Goal: Task Accomplishment & Management: Use online tool/utility

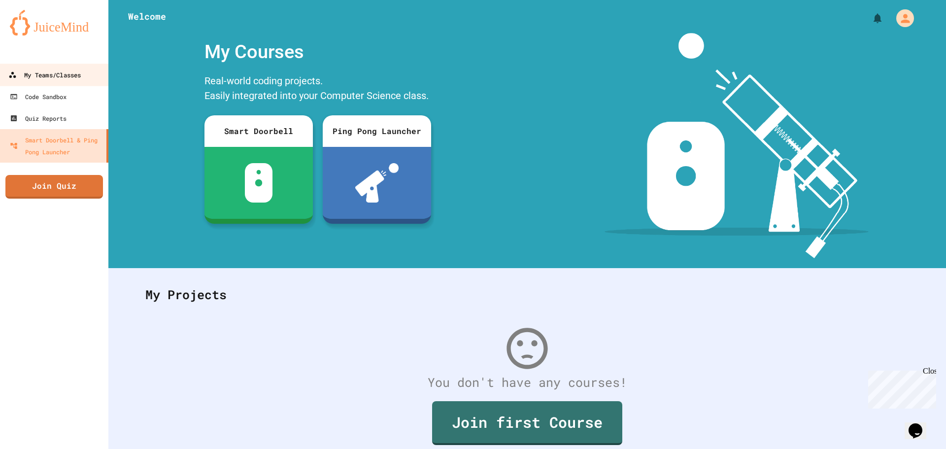
click at [61, 71] on div "My Teams/Classes" at bounding box center [44, 75] width 72 height 12
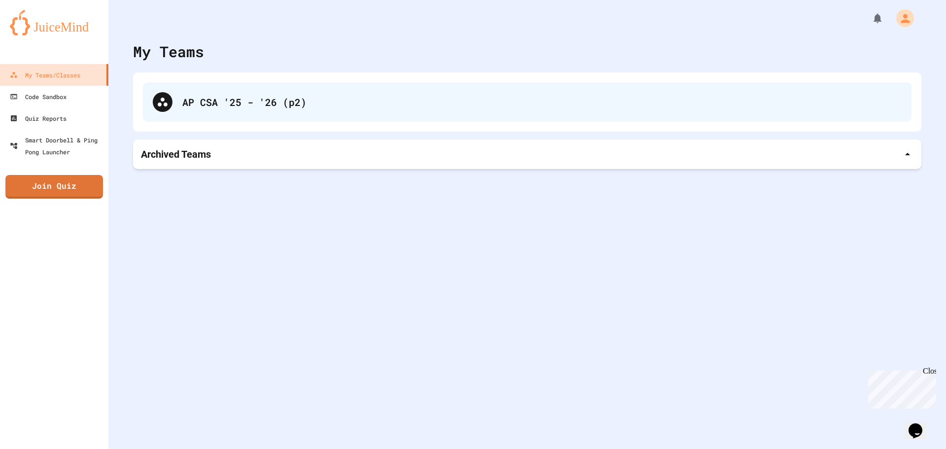
click at [187, 108] on div "AP CSA '25 - '26 (p2)" at bounding box center [541, 102] width 719 height 15
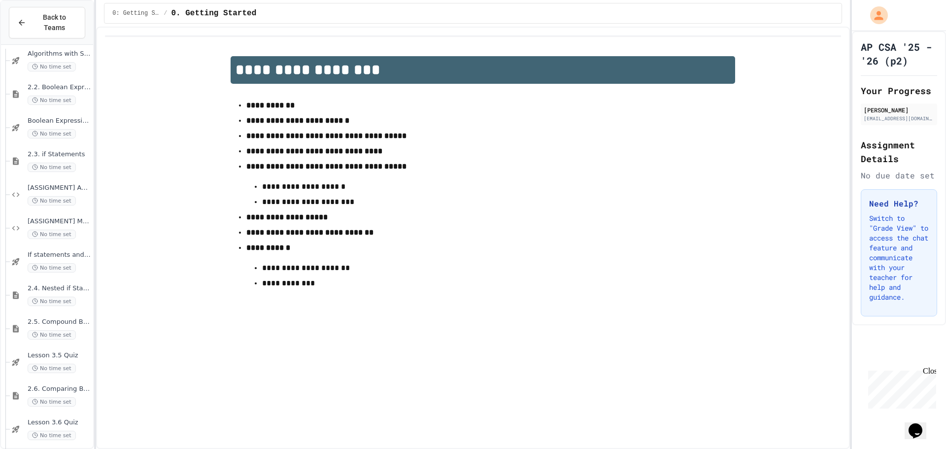
scroll to position [148, 0]
click at [22, 346] on div "Lesson 3.5 Quiz No time set" at bounding box center [51, 358] width 83 height 33
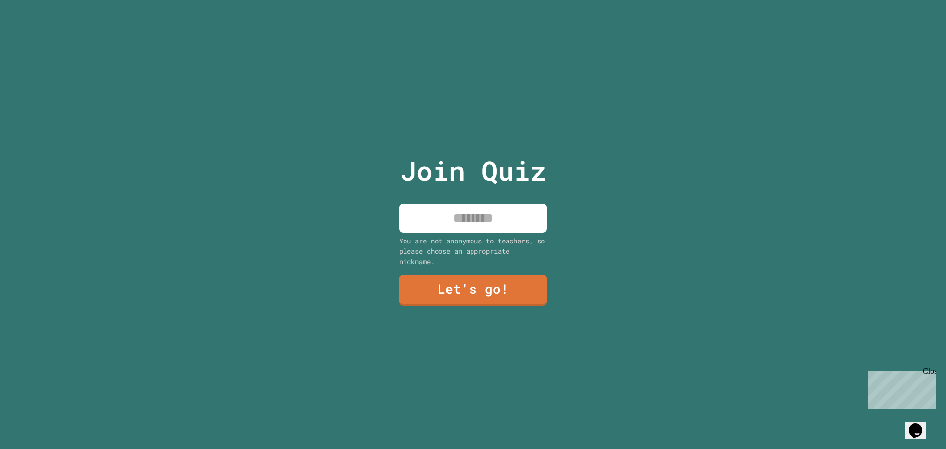
click at [419, 204] on input at bounding box center [473, 217] width 148 height 29
type input "******"
click at [491, 290] on link "Let's go!" at bounding box center [472, 289] width 149 height 33
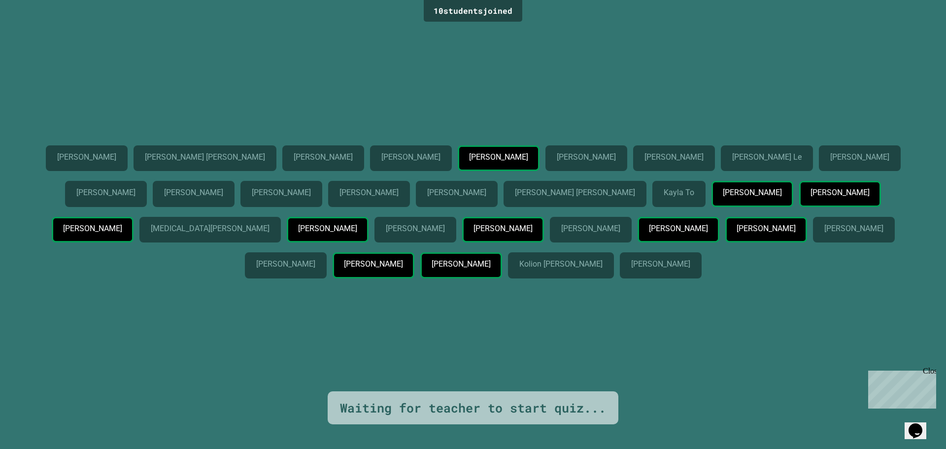
click at [402, 268] on p "[PERSON_NAME]" at bounding box center [373, 264] width 59 height 9
click at [515, 359] on div "Aiden Meza Ayres Wright Daniel Martinez Alvin Ly Gianna Rodriguez Akwaeno Georg…" at bounding box center [473, 208] width 896 height 366
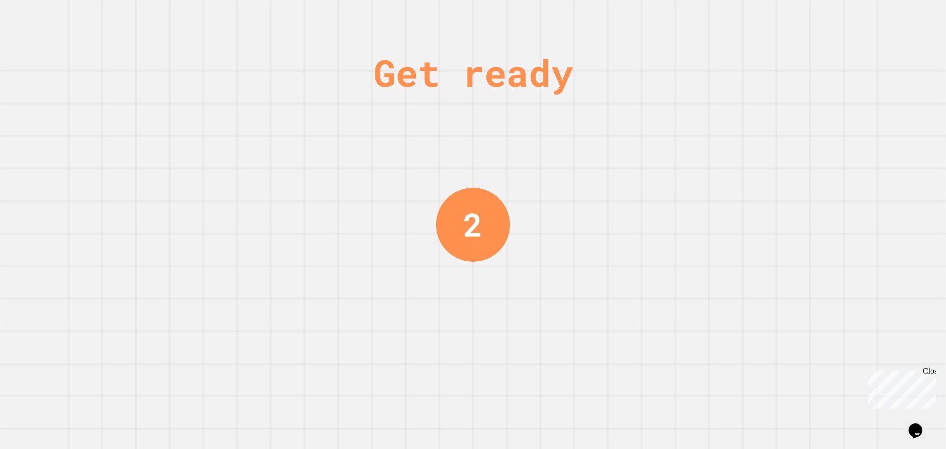
click at [460, 43] on div "Get ready 2" at bounding box center [473, 224] width 74 height 449
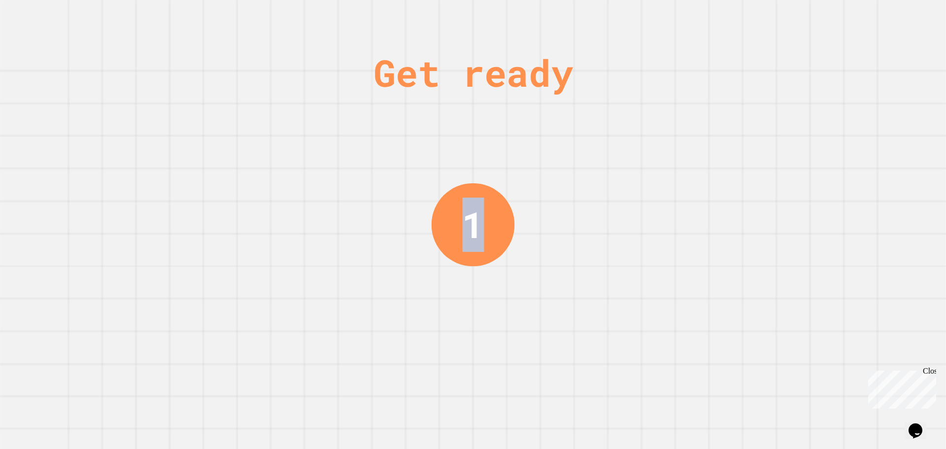
click at [460, 43] on div "Get ready 1" at bounding box center [473, 224] width 74 height 449
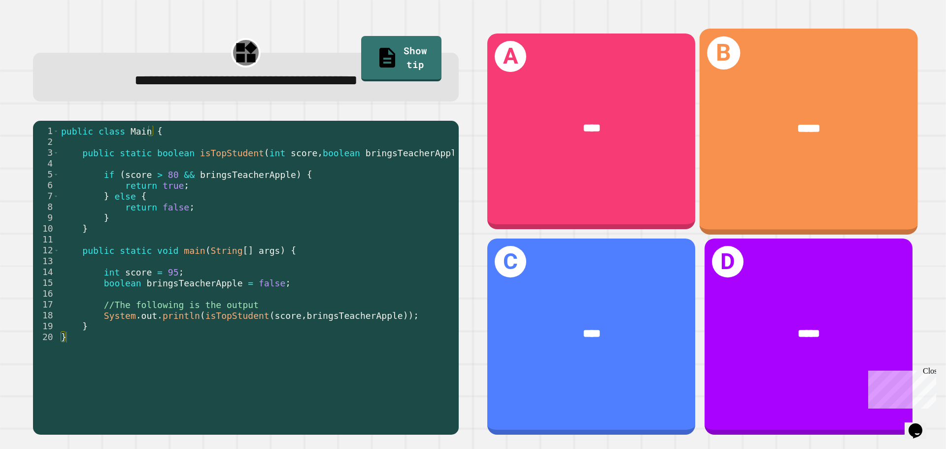
click at [746, 99] on div "*****" at bounding box center [808, 129] width 218 height 66
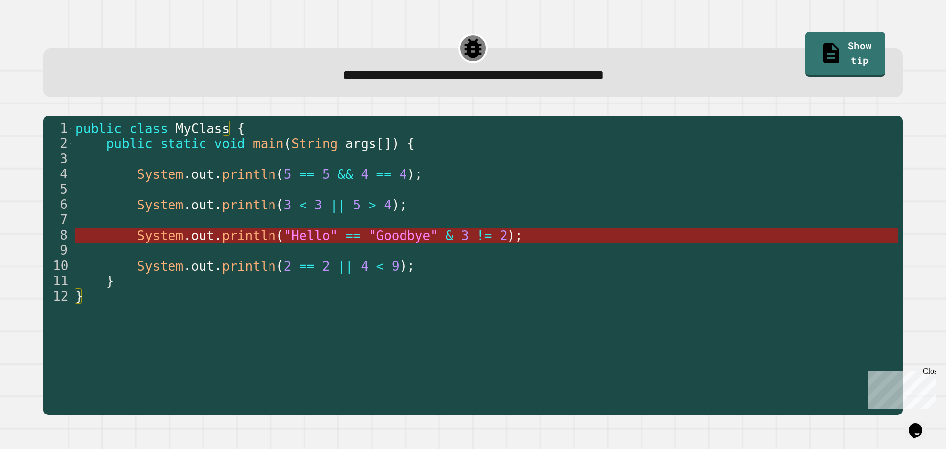
click at [499, 234] on span "2" at bounding box center [503, 235] width 8 height 15
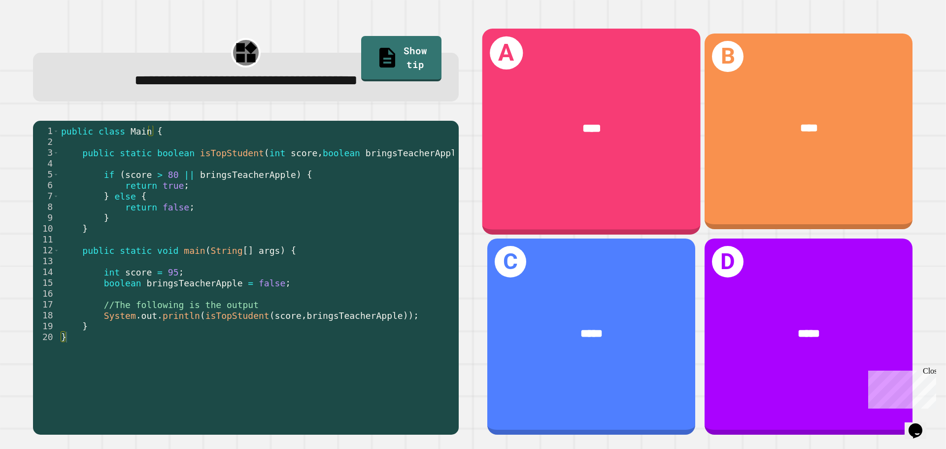
click at [595, 137] on div "****" at bounding box center [591, 129] width 218 height 66
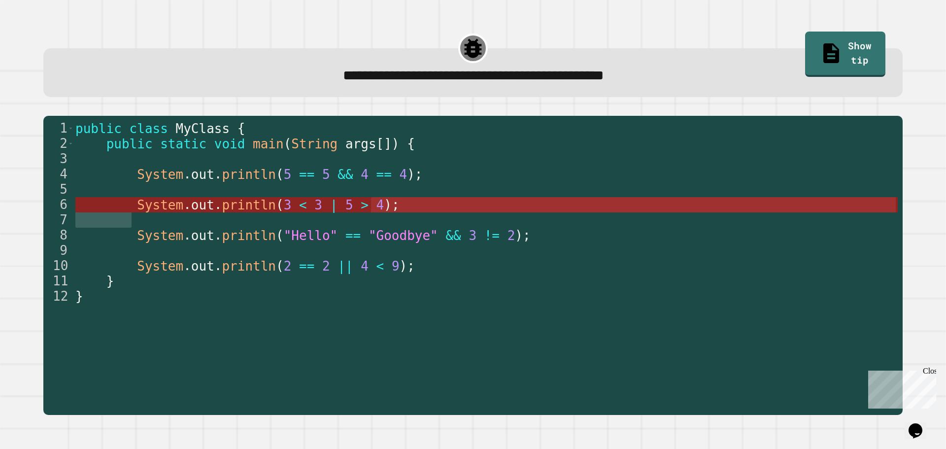
drag, startPoint x: 390, startPoint y: 215, endPoint x: 399, endPoint y: 205, distance: 13.3
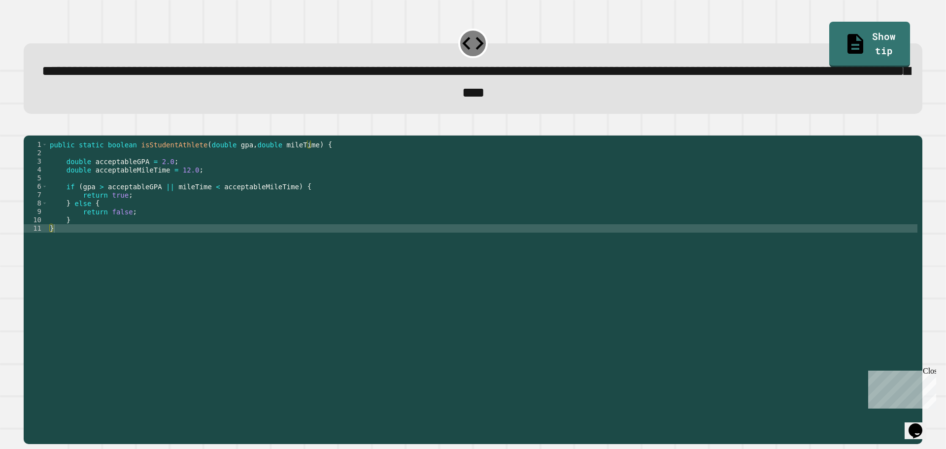
click at [119, 228] on div "public static boolean isStudentAthlete ( double gpa , double mileTime ) { doubl…" at bounding box center [482, 278] width 869 height 276
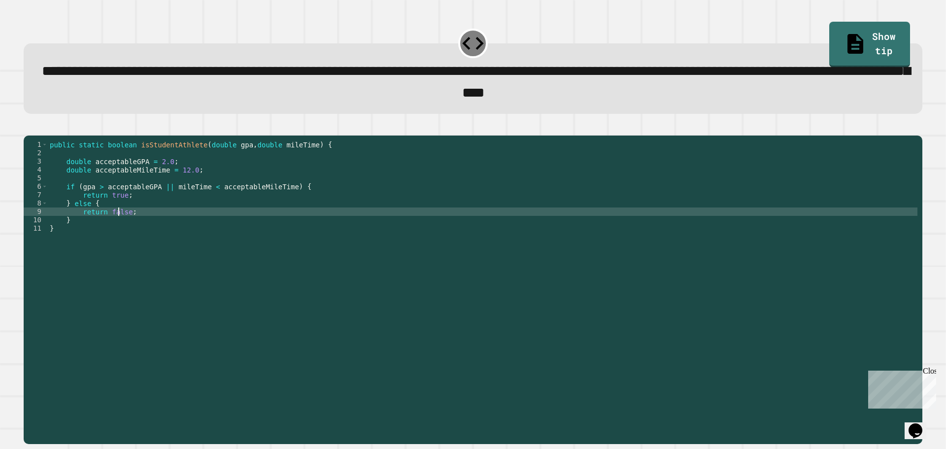
click at [119, 228] on div "public static boolean isStudentAthlete ( double gpa , double mileTime ) { doubl…" at bounding box center [482, 278] width 869 height 276
click at [29, 127] on icon "button" at bounding box center [29, 127] width 0 height 0
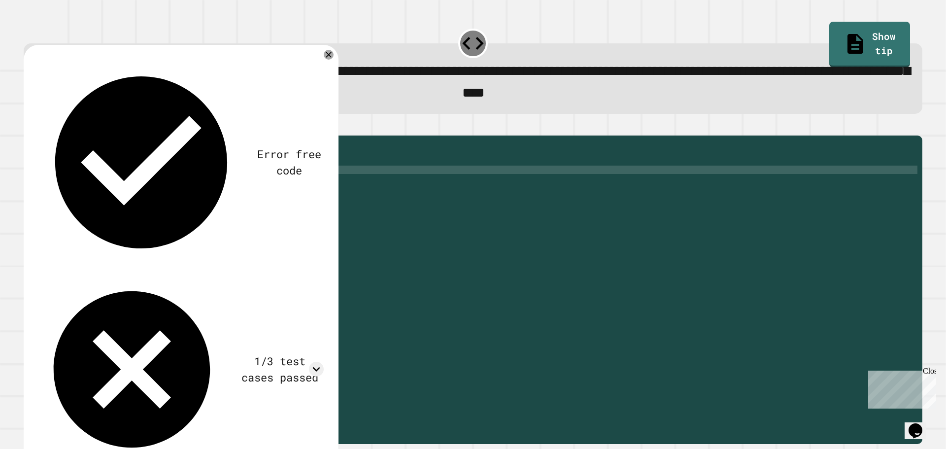
click at [389, 189] on div "public static boolean isStudentAthlete ( double gpa , double mileTime ) { doubl…" at bounding box center [482, 278] width 869 height 276
click at [395, 193] on div "public static boolean isStudentAthlete ( double gpa , double mileTime ) { doubl…" at bounding box center [482, 278] width 869 height 276
click at [327, 58] on icon at bounding box center [328, 54] width 7 height 7
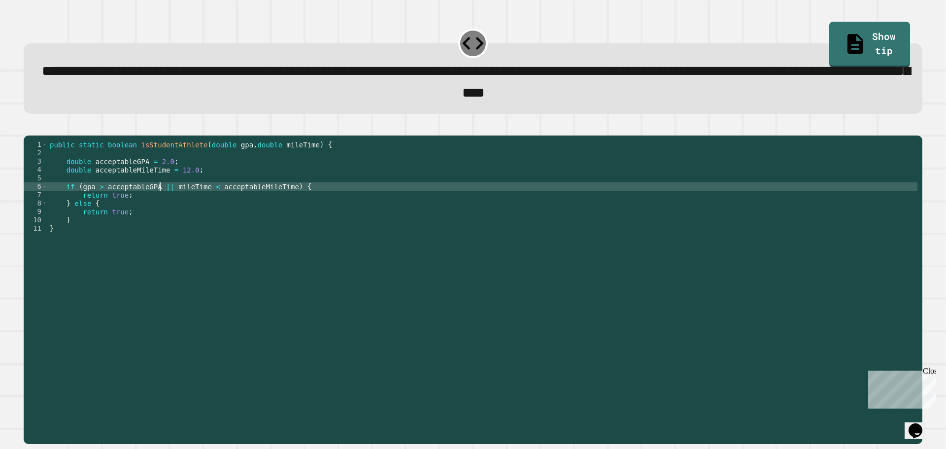
click at [162, 202] on div "public static boolean isStudentAthlete ( double gpa , double mileTime ) { doubl…" at bounding box center [482, 278] width 869 height 276
click at [29, 127] on icon "button" at bounding box center [29, 127] width 0 height 0
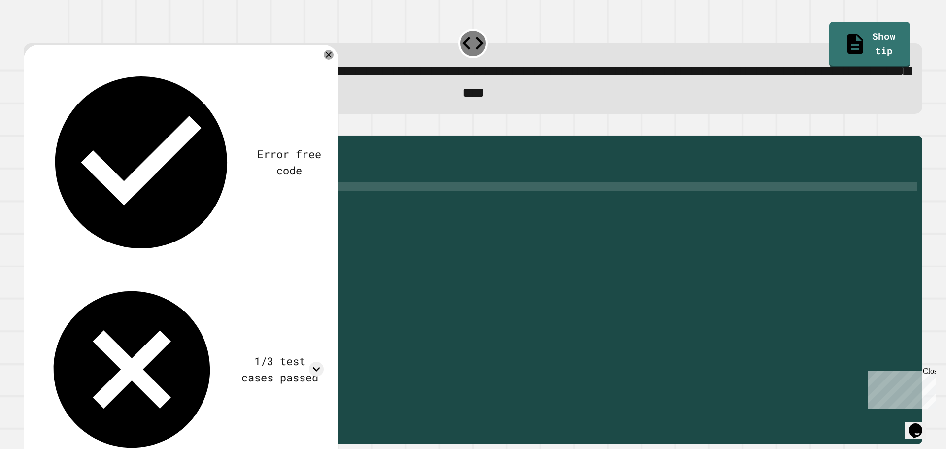
click at [118, 228] on div "public static boolean isStudentAthlete ( double gpa , double mileTime ) { doubl…" at bounding box center [482, 278] width 869 height 276
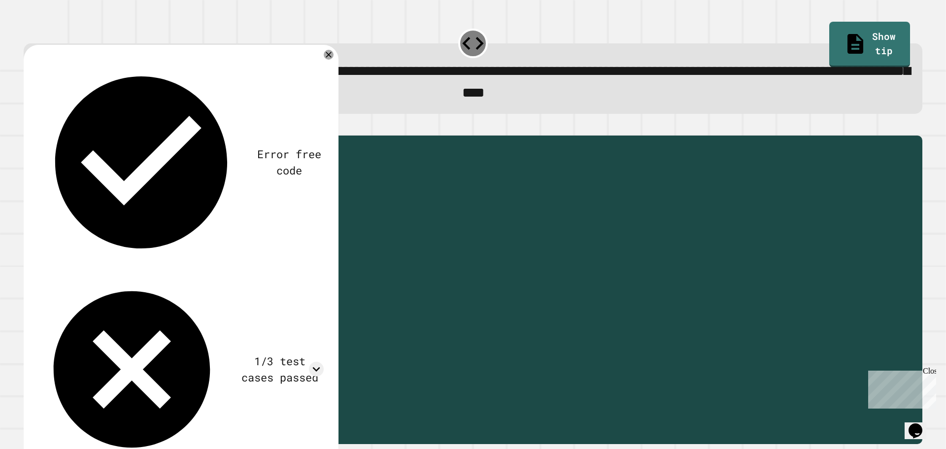
click at [118, 228] on div "public static boolean isStudentAthlete ( double gpa , double mileTime ) { doubl…" at bounding box center [482, 278] width 869 height 276
type textarea "**********"
click at [38, 136] on icon "button" at bounding box center [35, 133] width 5 height 7
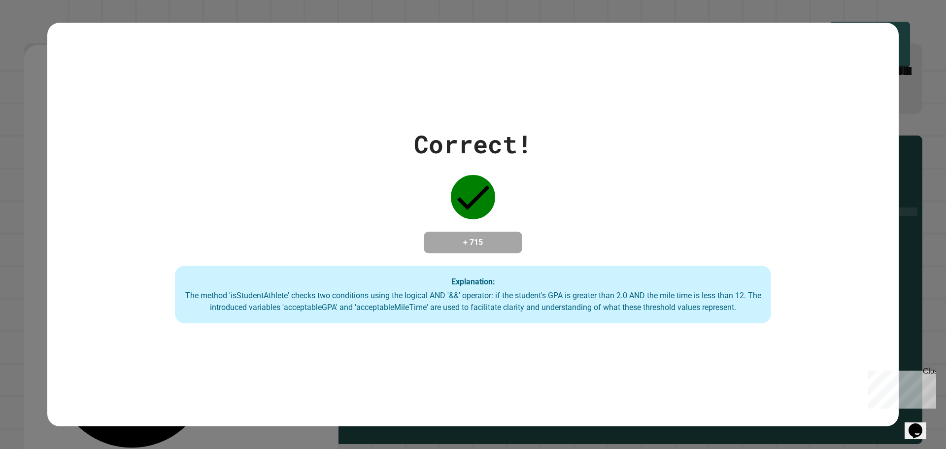
click at [748, 205] on div "Correct! + 715 Explanation: The method 'isStudentAthlete' checks two conditions…" at bounding box center [472, 225] width 851 height 198
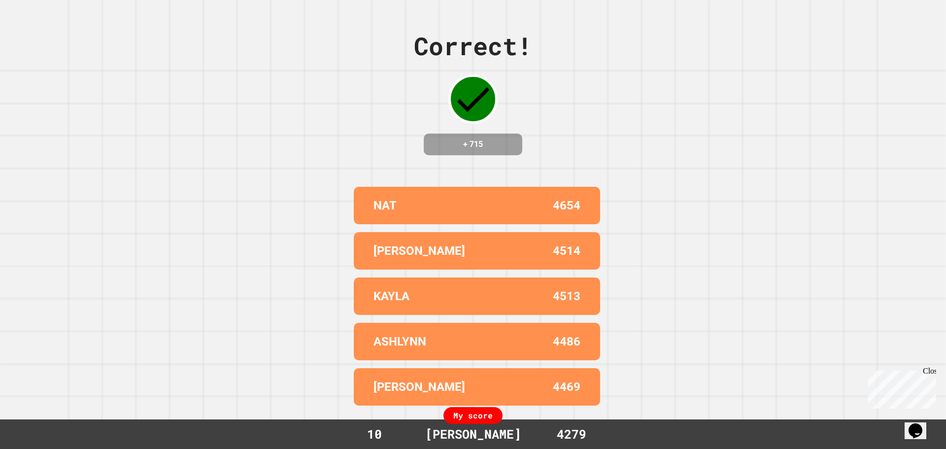
click at [611, 91] on div "Correct! + 715 NAT 4654 JACOB 4514 KAYLA 4513 ASHLYNN 4486 MATTHEW 4469 My scor…" at bounding box center [473, 224] width 946 height 449
click at [613, 91] on div "Correct! + 715 NAT 4654 JACOB 4514 KAYLA 4513 ASHLYNN 4486 MATTHEW 4469 My scor…" at bounding box center [473, 224] width 946 height 449
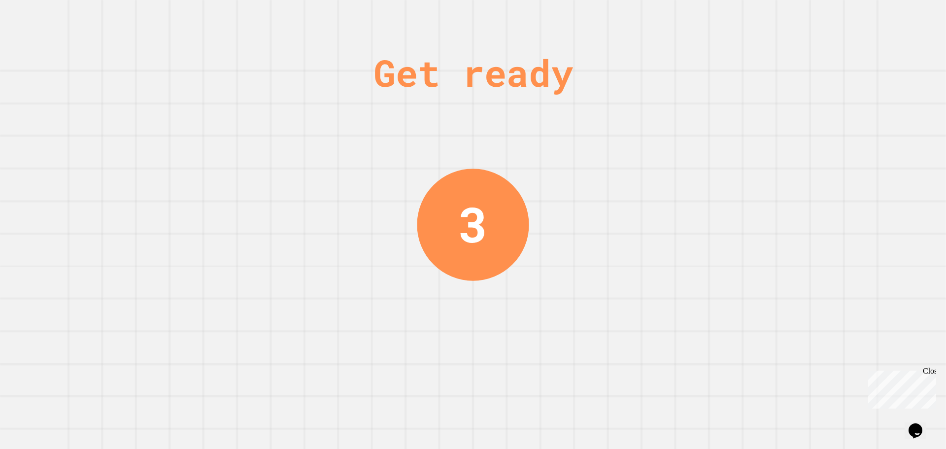
click at [579, 145] on div "Get ready 3" at bounding box center [473, 224] width 946 height 449
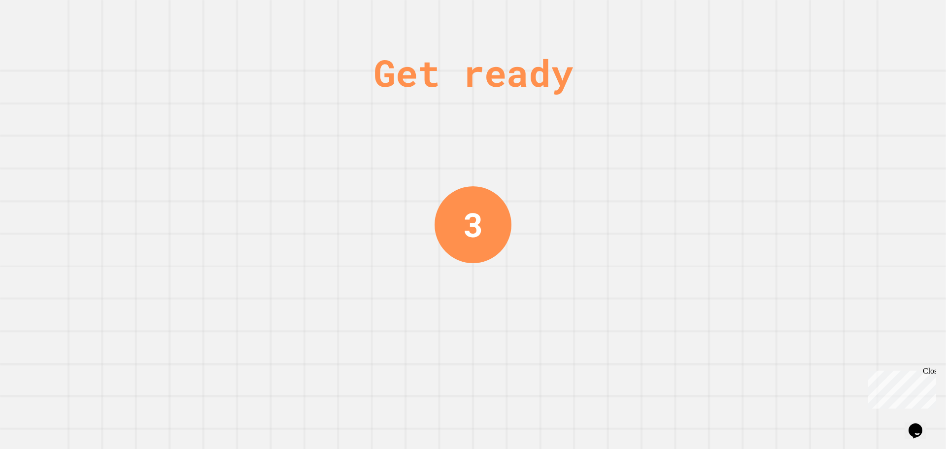
click at [583, 145] on div "Get ready 3" at bounding box center [473, 224] width 946 height 449
click at [586, 145] on div "Get ready 2" at bounding box center [473, 224] width 946 height 449
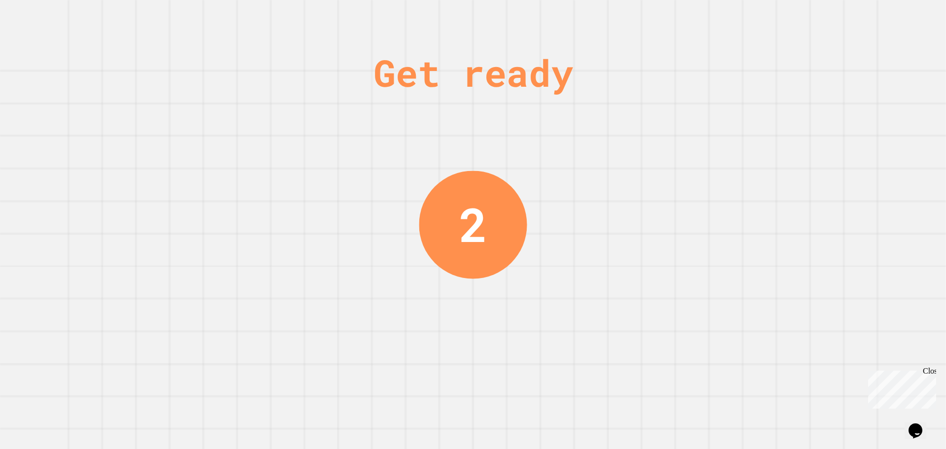
click at [603, 149] on div "Get ready 2" at bounding box center [473, 224] width 946 height 449
click at [654, 344] on div "Get ready 1" at bounding box center [473, 224] width 946 height 449
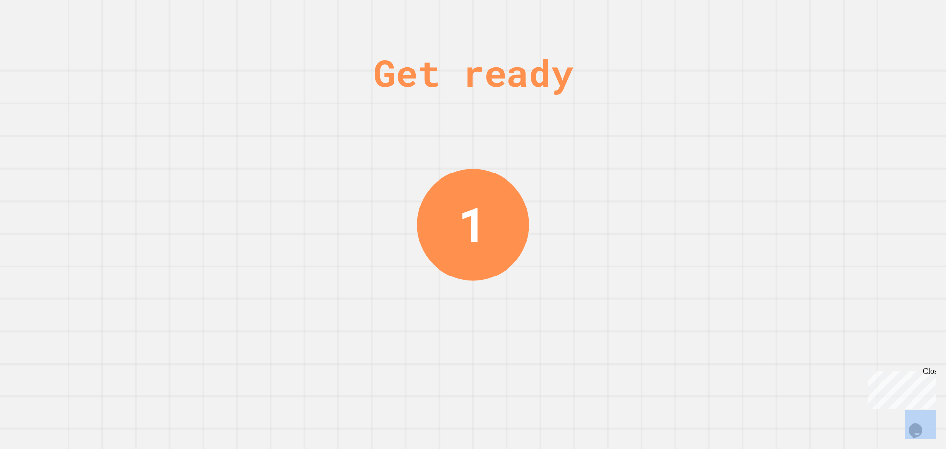
click at [654, 344] on div "Get ready 1" at bounding box center [473, 224] width 946 height 449
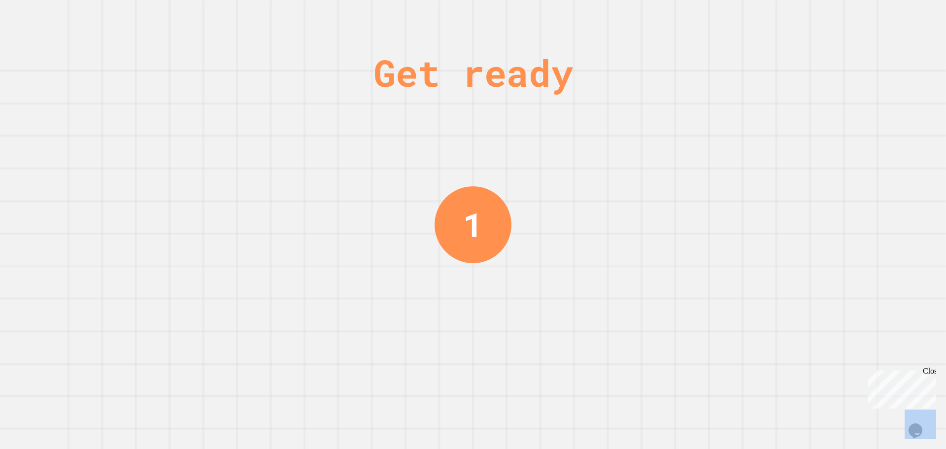
click at [654, 341] on div "Get ready 1" at bounding box center [473, 224] width 946 height 449
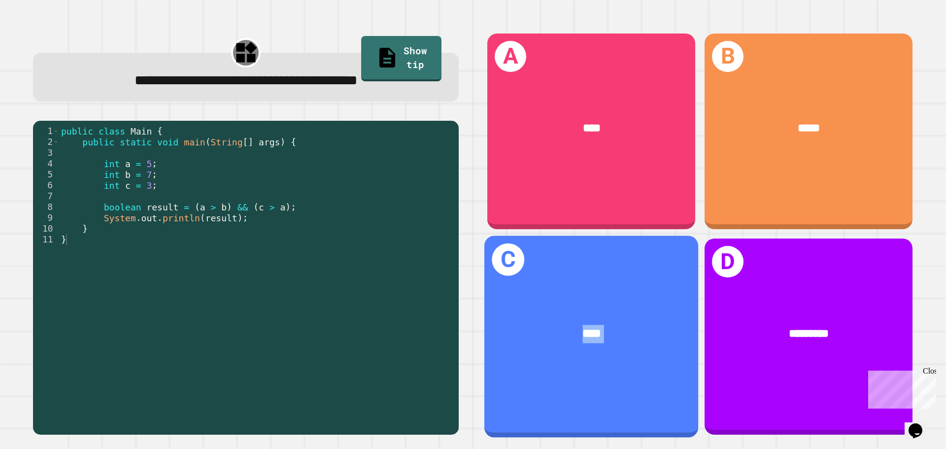
click at [654, 340] on div "****" at bounding box center [591, 333] width 214 height 65
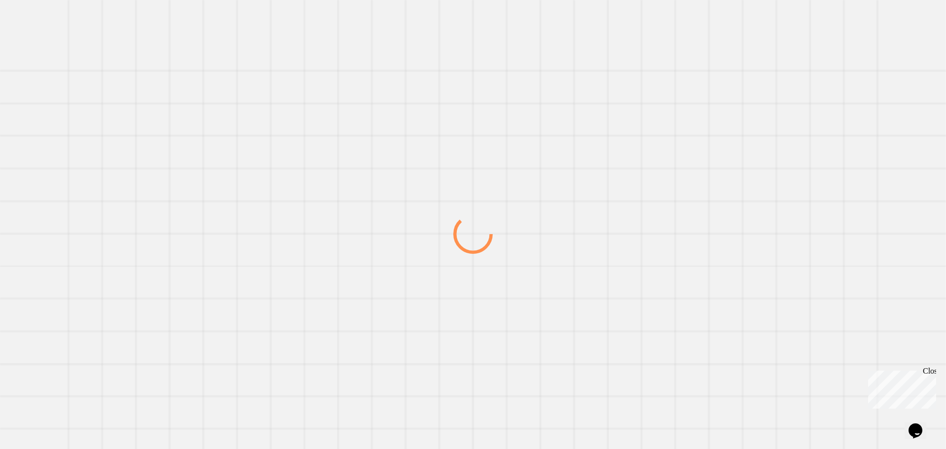
click at [655, 338] on div at bounding box center [473, 234] width 908 height 430
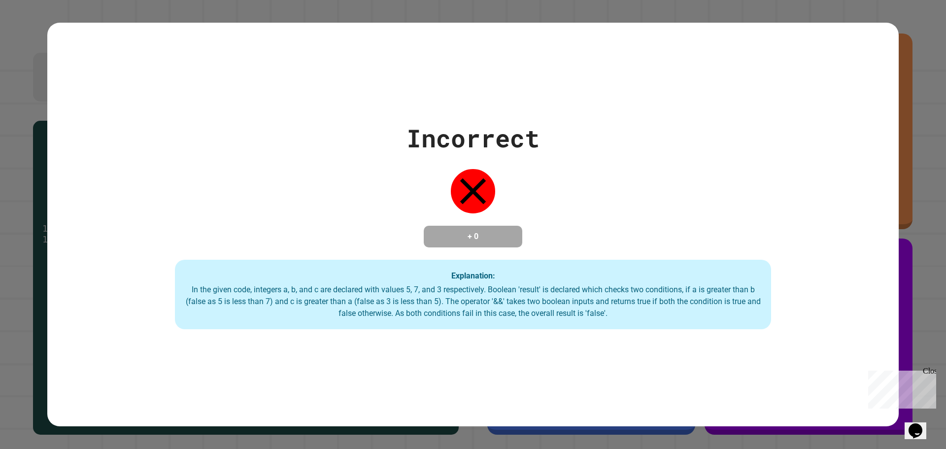
click at [894, 33] on div "Incorrect + 0 Explanation: In the given code, integers a, b, and c are declared…" at bounding box center [473, 224] width 946 height 449
drag, startPoint x: 898, startPoint y: 49, endPoint x: 890, endPoint y: 56, distance: 10.9
click at [898, 50] on div "Incorrect + 0 Explanation: In the given code, integers a, b, and c are declared…" at bounding box center [473, 224] width 946 height 449
